Goal: Find specific page/section: Find specific page/section

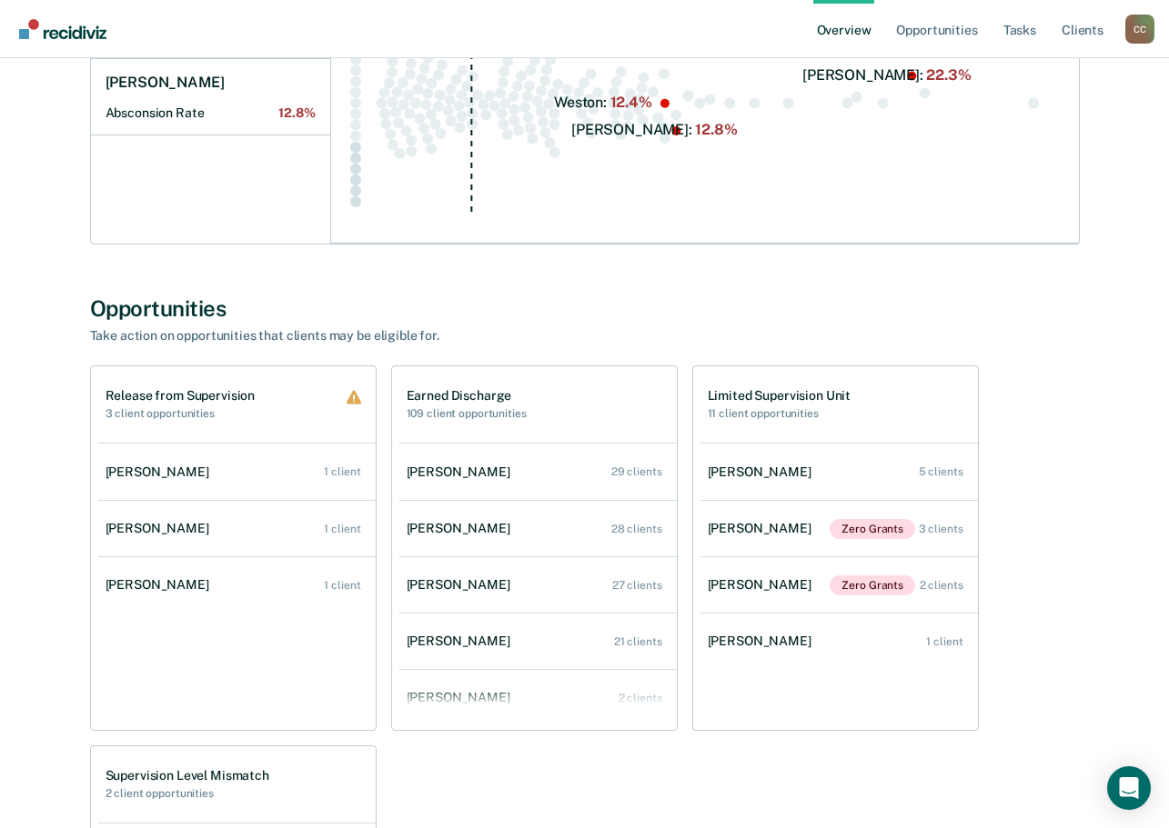
scroll to position [909, 0]
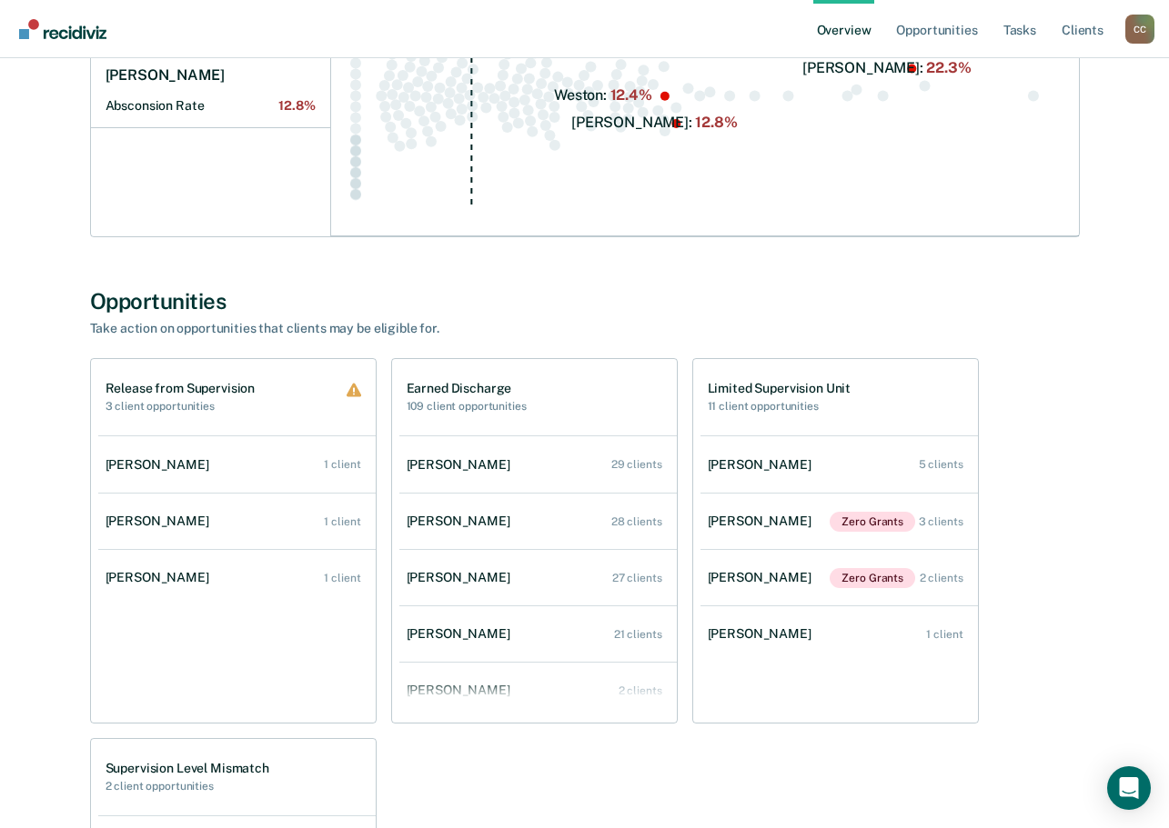
click at [1133, 41] on div "C C" at bounding box center [1139, 29] width 29 height 29
click at [1031, 115] on link "Go to Operations" at bounding box center [1066, 117] width 146 height 15
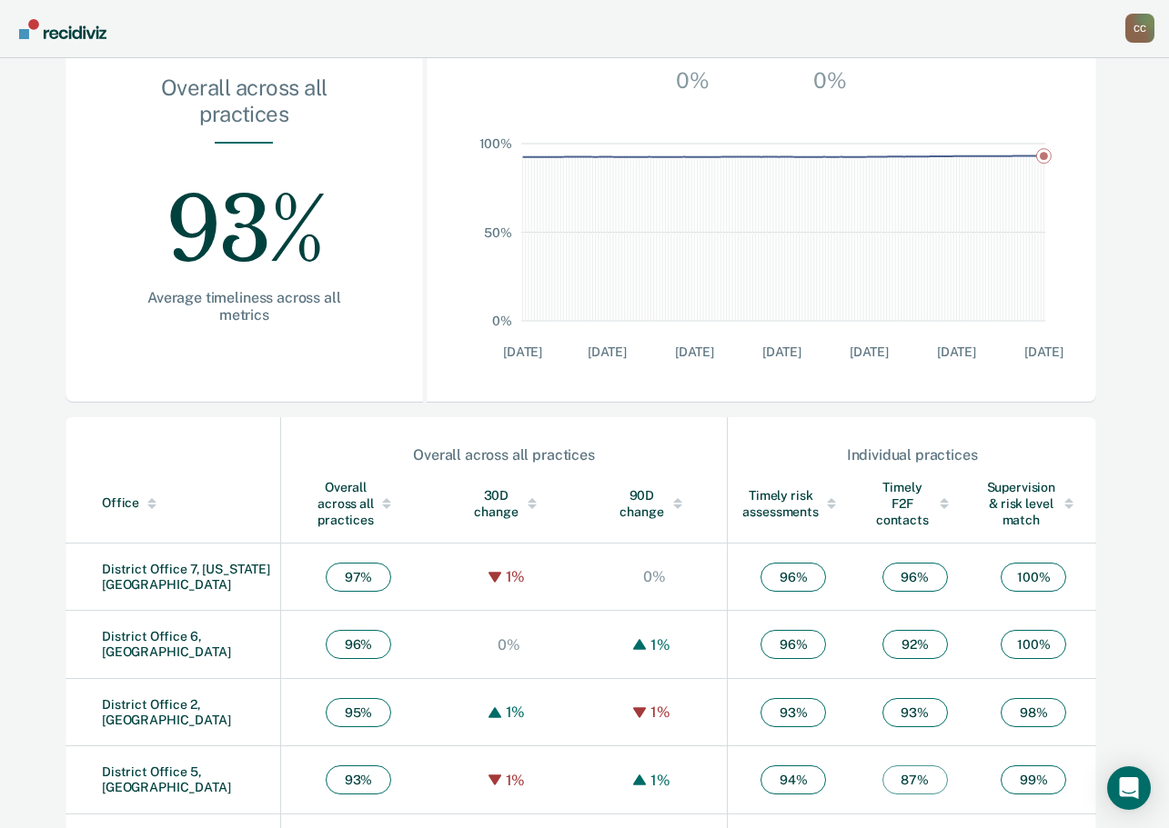
scroll to position [273, 0]
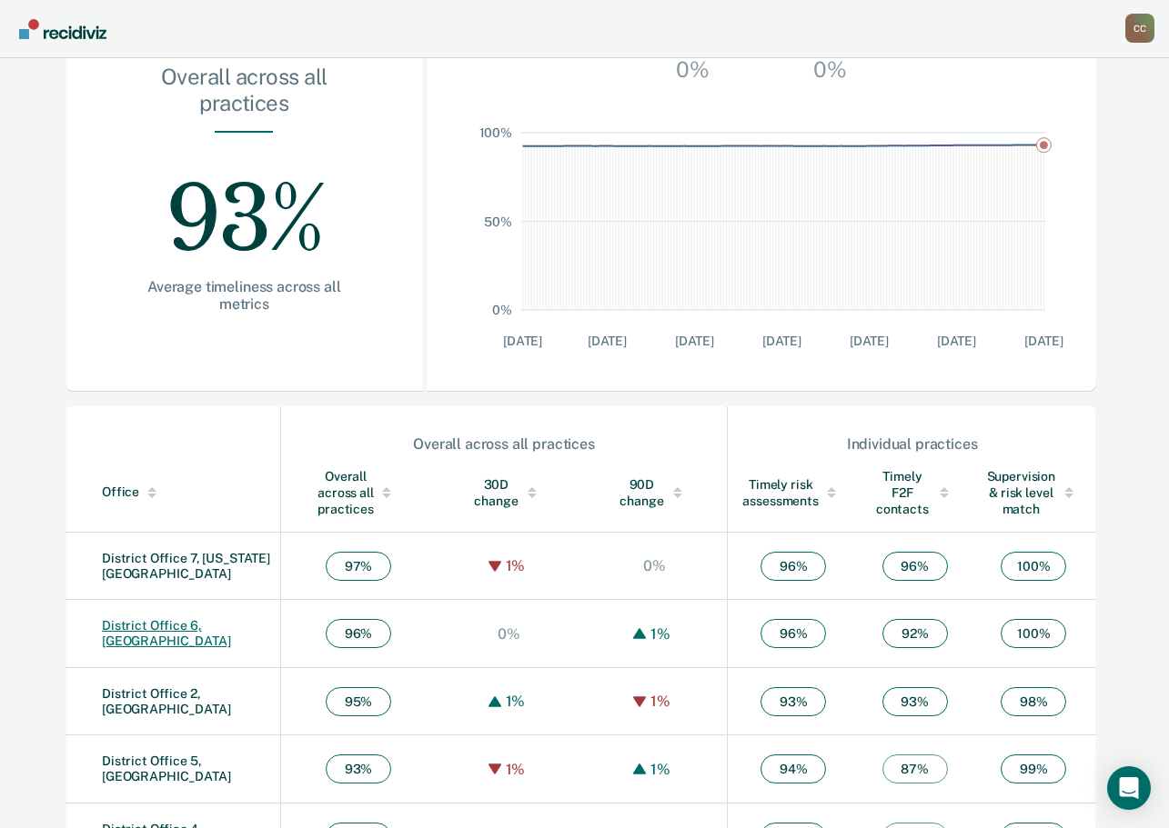
click at [210, 631] on link "District Office 6, [GEOGRAPHIC_DATA]" at bounding box center [166, 633] width 129 height 30
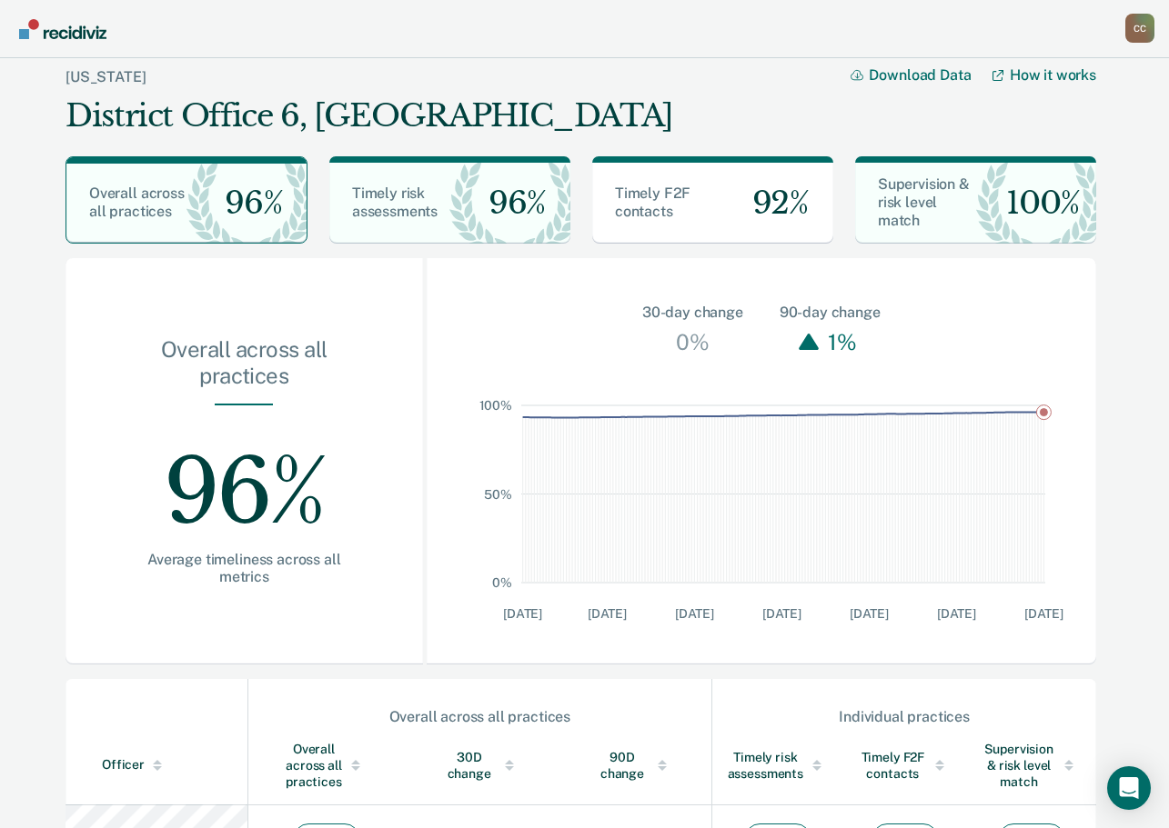
click at [1141, 17] on div "C C" at bounding box center [1139, 28] width 29 height 29
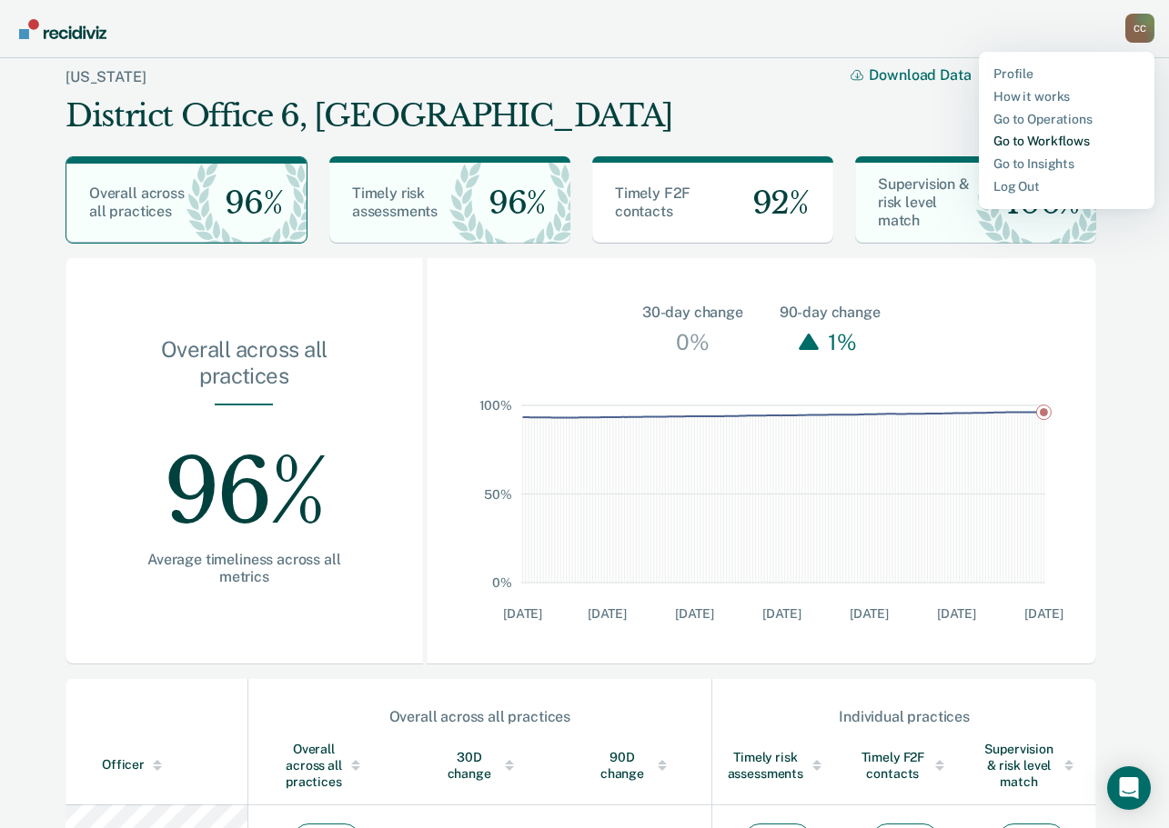
click at [1020, 142] on link "Go to Workflows" at bounding box center [1066, 141] width 146 height 15
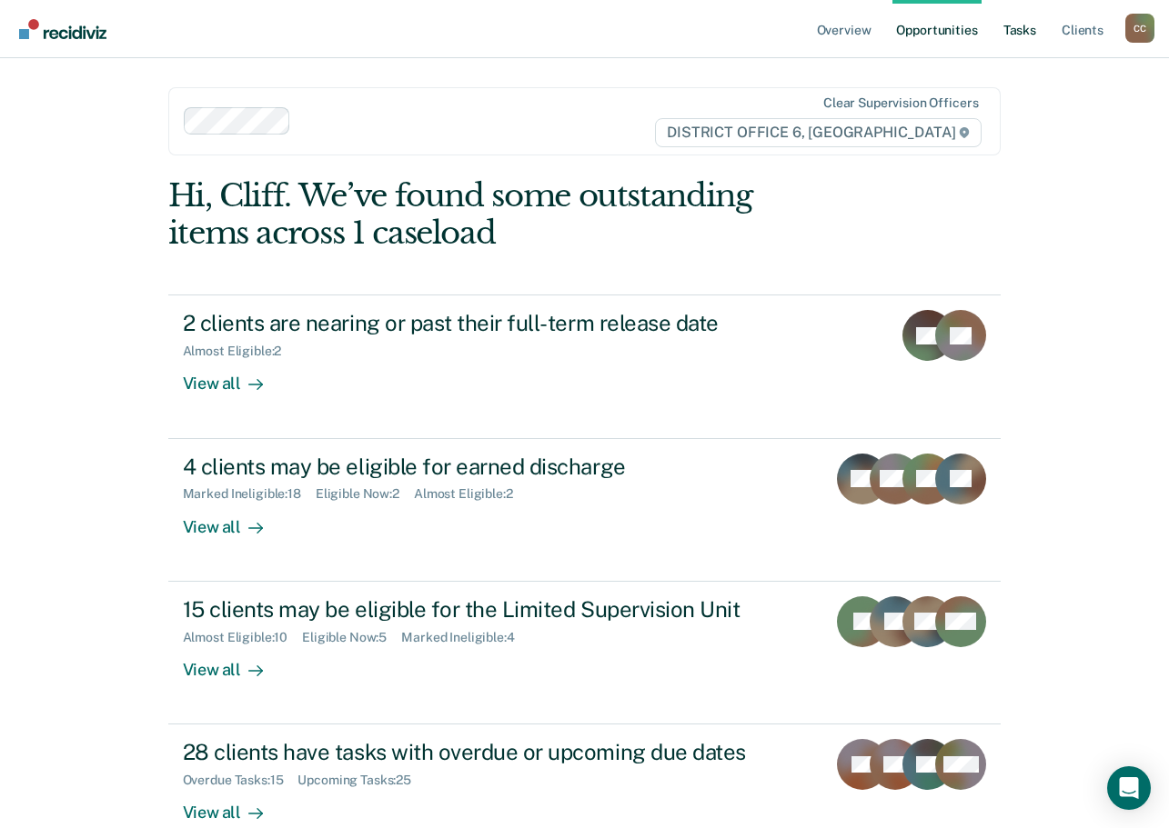
click at [1016, 31] on link "Tasks" at bounding box center [1019, 29] width 40 height 58
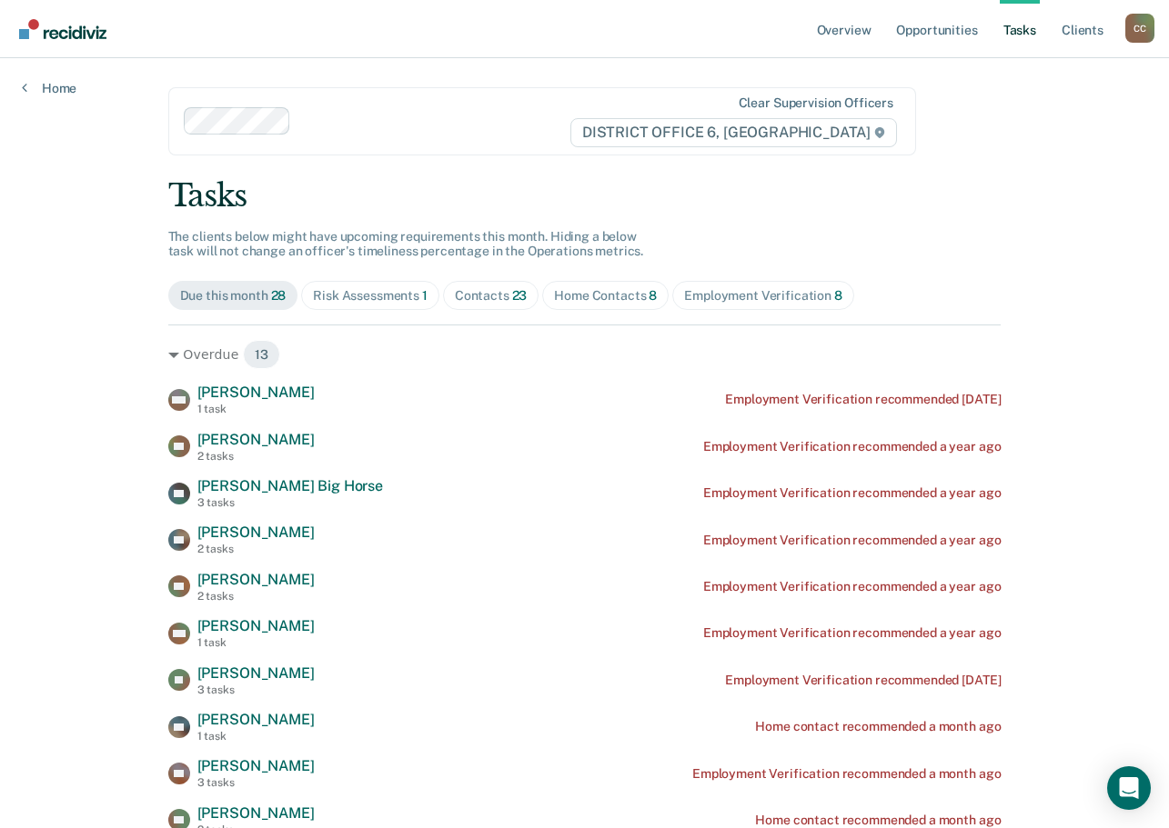
click at [584, 293] on div "Home Contacts 8" at bounding box center [605, 295] width 103 height 15
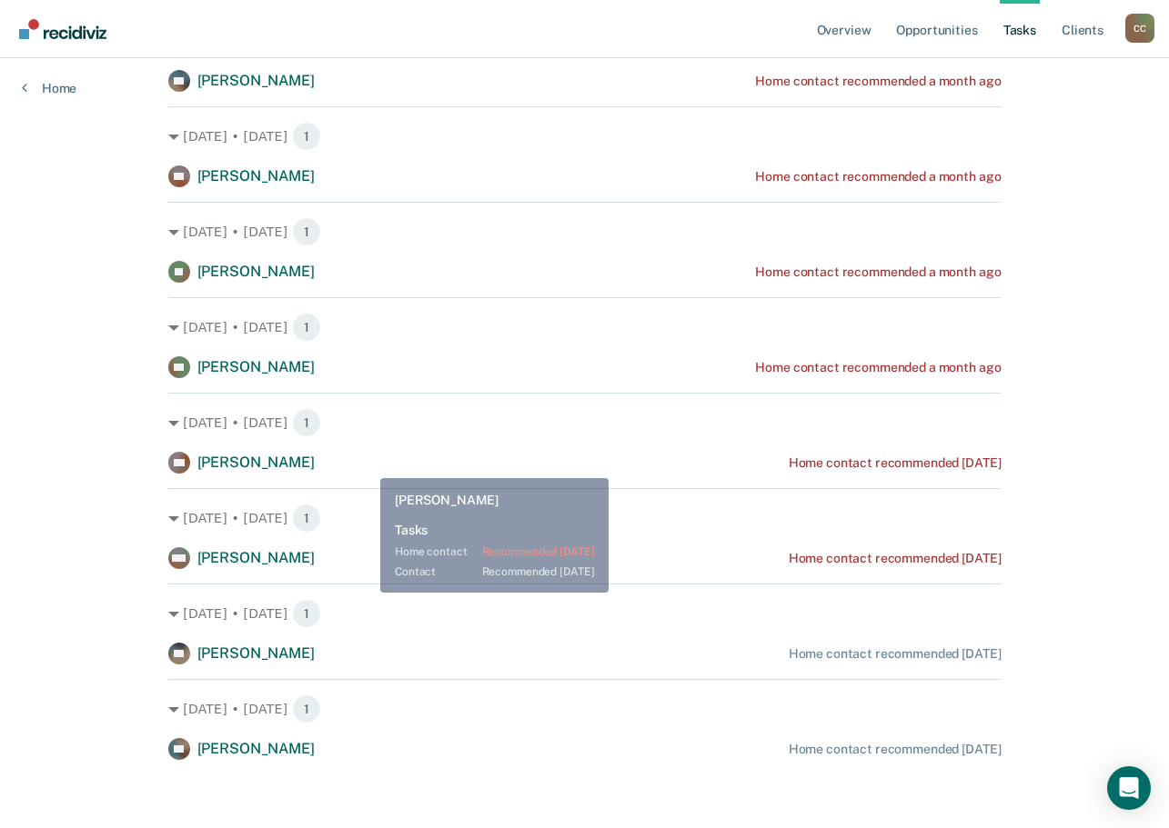
scroll to position [318, 0]
